Goal: Task Accomplishment & Management: Manage account settings

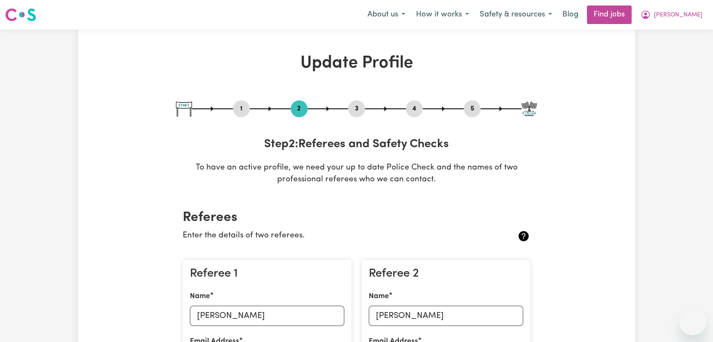
click at [692, 26] on nav "Menu About us How it works Safety & resources Blog Find jobs [PERSON_NAME]" at bounding box center [356, 15] width 713 height 30
click at [687, 18] on span "[PERSON_NAME]" at bounding box center [678, 15] width 49 height 9
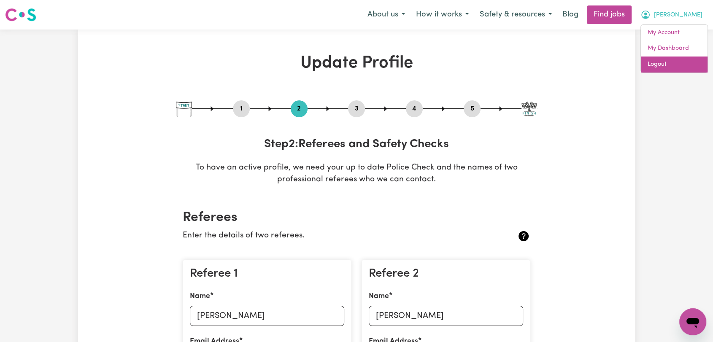
click at [669, 68] on link "Logout" at bounding box center [674, 65] width 67 height 16
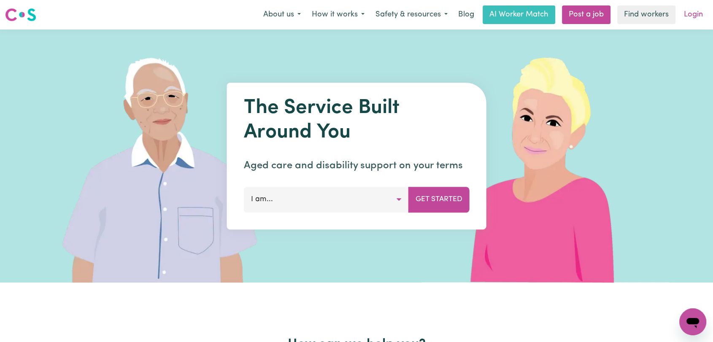
click at [689, 21] on link "Login" at bounding box center [693, 14] width 29 height 19
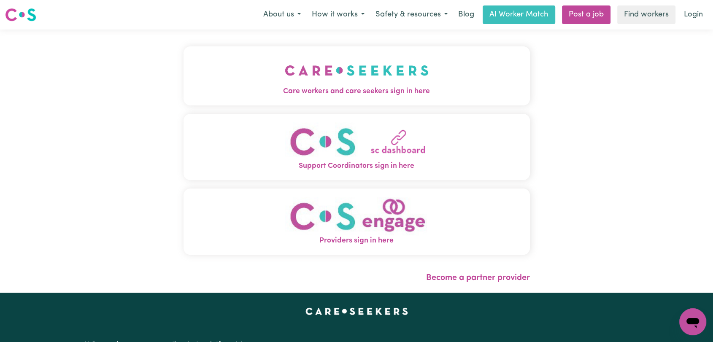
click at [285, 77] on img "Care workers and care seekers sign in here" at bounding box center [357, 70] width 144 height 31
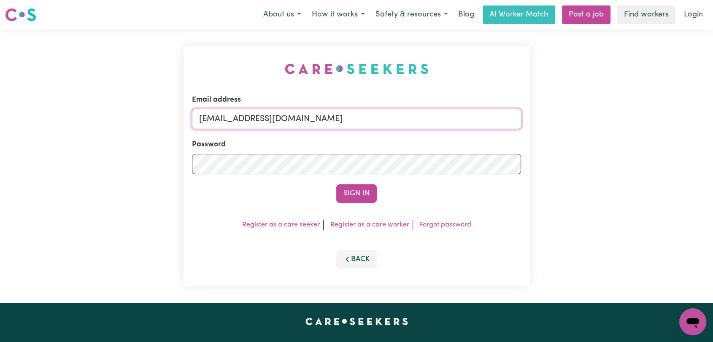
drag, startPoint x: 346, startPoint y: 117, endPoint x: 343, endPoint y: 129, distance: 12.1
click at [346, 117] on input "[EMAIL_ADDRESS][DOMAIN_NAME]" at bounding box center [357, 119] width 330 height 20
drag, startPoint x: 243, startPoint y: 117, endPoint x: 398, endPoint y: 134, distance: 155.8
click at [398, 134] on form "Email address Superuser~[EMAIL_ADDRESS][DOMAIN_NAME] Password Sign In" at bounding box center [357, 149] width 330 height 108
type input "Superuser~[EMAIL_ADDRESS][DOMAIN_NAME]"
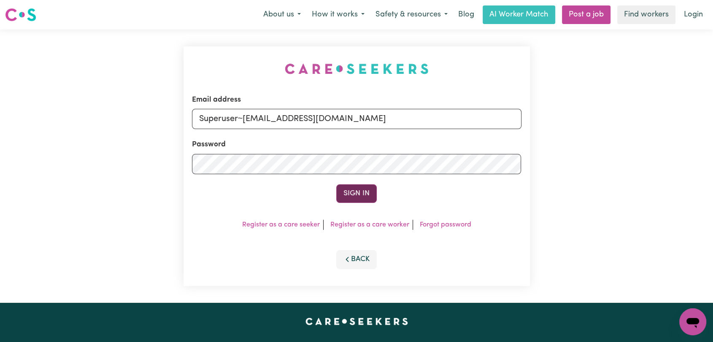
click at [361, 192] on button "Sign In" at bounding box center [356, 193] width 41 height 19
